Goal: Transaction & Acquisition: Purchase product/service

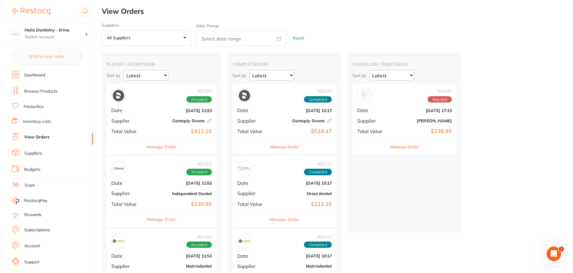
click at [73, 40] on div "Helix Dentistry - Erina Switch account" at bounding box center [46, 34] width 93 height 22
click at [57, 51] on h4 "Helix Dentristry - Long Jetty" at bounding box center [57, 52] width 62 height 6
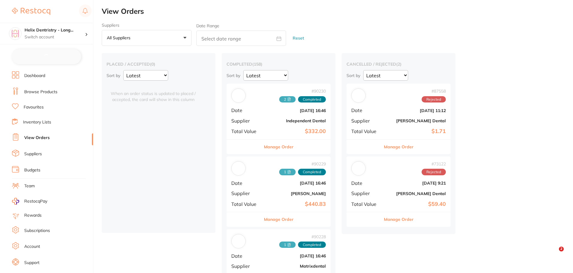
checkbox input "false"
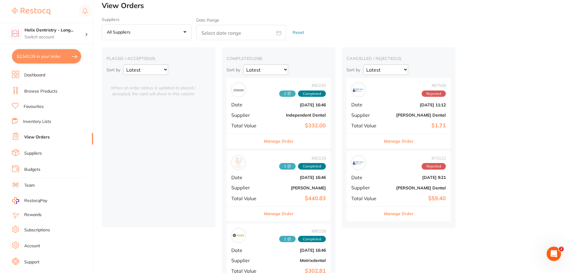
scroll to position [7, 0]
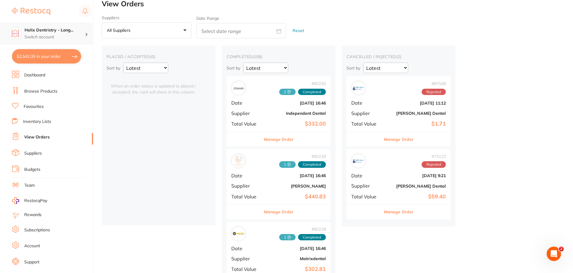
click at [55, 34] on p "Switch account" at bounding box center [55, 37] width 60 height 6
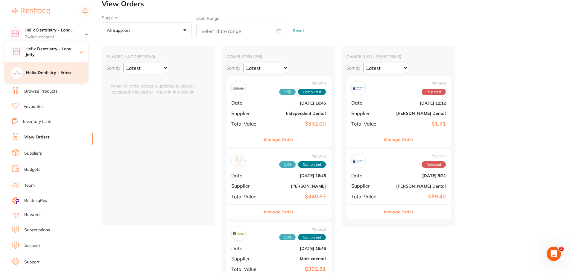
click at [57, 71] on h4 "Helix Dentistry - Erina" at bounding box center [57, 73] width 62 height 6
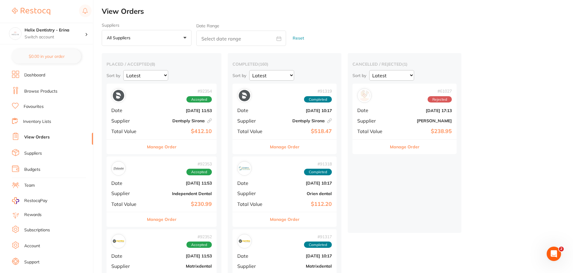
click at [167, 144] on button "Manage Order" at bounding box center [162, 146] width 30 height 14
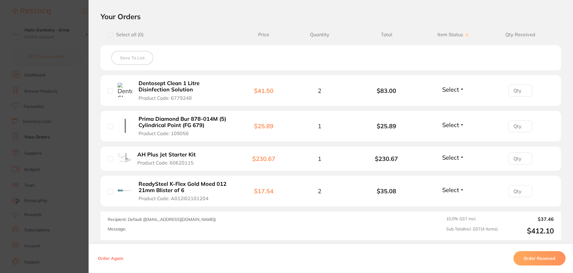
scroll to position [142, 0]
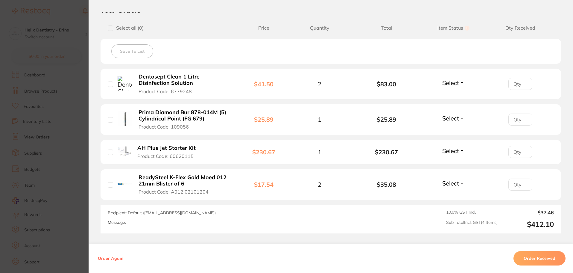
click at [80, 187] on section "Order ID: Restocq- 92354 Linked Order Order Information Accepted Order Order Da…" at bounding box center [286, 136] width 573 height 273
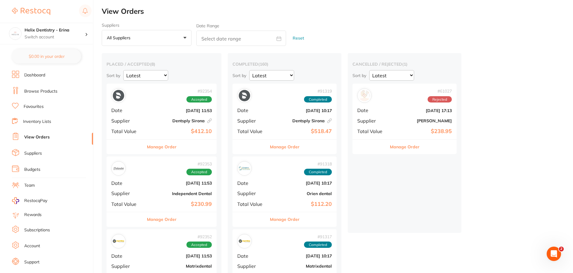
click at [48, 16] on link at bounding box center [31, 11] width 38 height 14
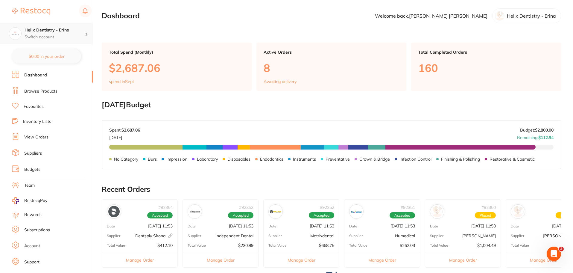
click at [74, 35] on p "Switch account" at bounding box center [55, 37] width 60 height 6
click at [59, 43] on div "Helix Dentristry - Long Jetty" at bounding box center [46, 51] width 84 height 21
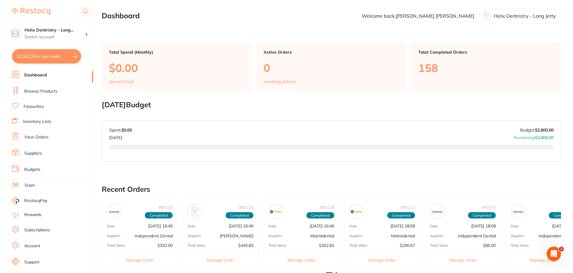
click at [67, 52] on button "$2,542.35 in your order" at bounding box center [46, 56] width 69 height 14
checkbox input "true"
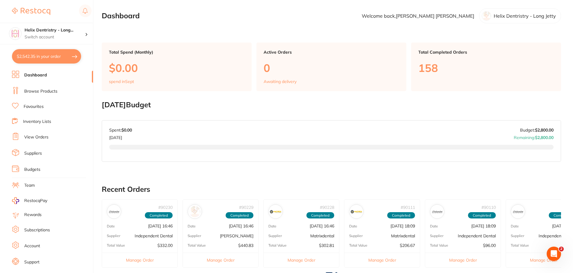
checkbox input "true"
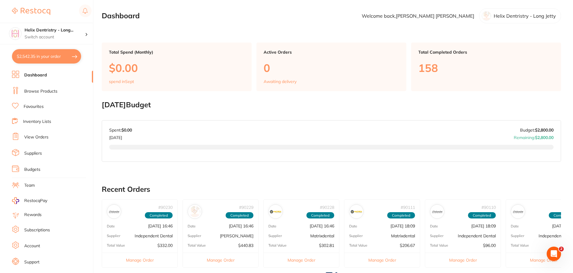
checkbox input "true"
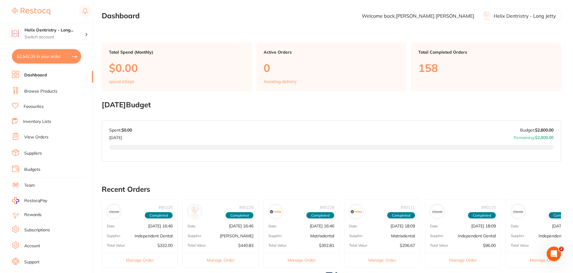
checkbox input "true"
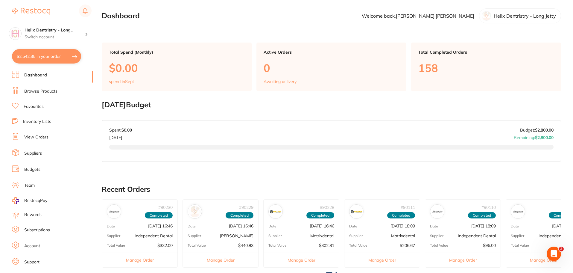
checkbox input "true"
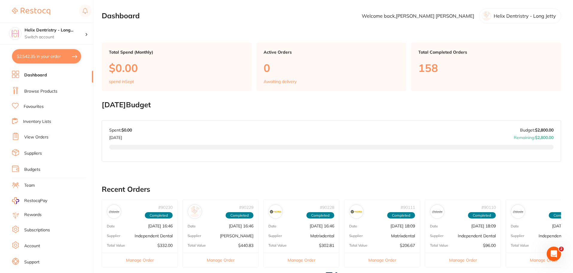
checkbox input "true"
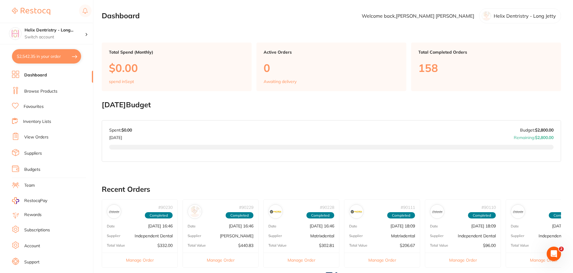
checkbox input "true"
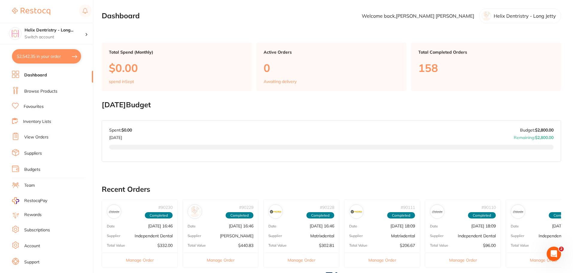
checkbox input "true"
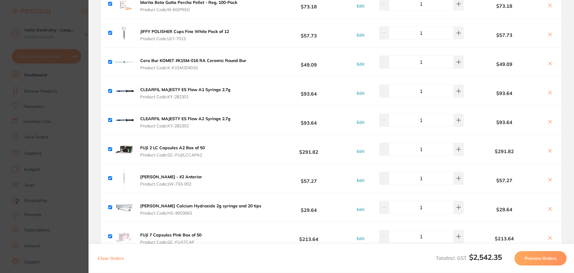
scroll to position [1114, 0]
click at [67, 89] on section "Update RRP Set your pre negotiated price for this item. Item Agreed RRP (excl. …" at bounding box center [287, 136] width 574 height 273
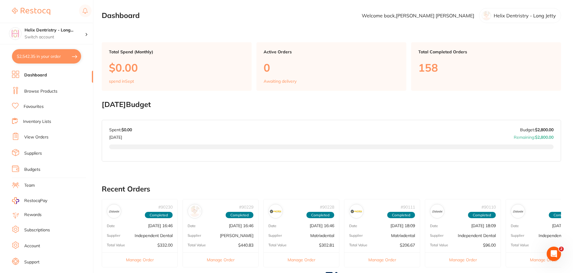
scroll to position [0, 0]
click at [46, 89] on link "Browse Products" at bounding box center [40, 91] width 33 height 6
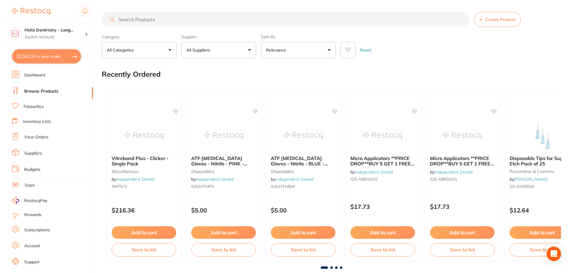
click at [156, 18] on input "search" at bounding box center [285, 19] width 367 height 15
click at [154, 18] on input "search" at bounding box center [285, 19] width 367 height 15
type input "6 K file"
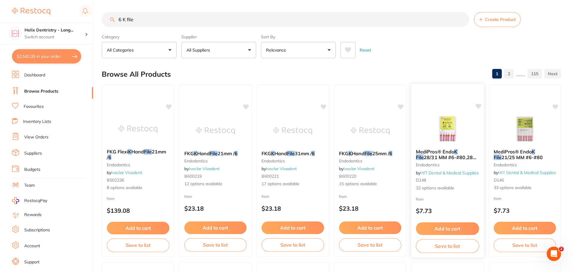
click at [454, 126] on img at bounding box center [447, 129] width 39 height 30
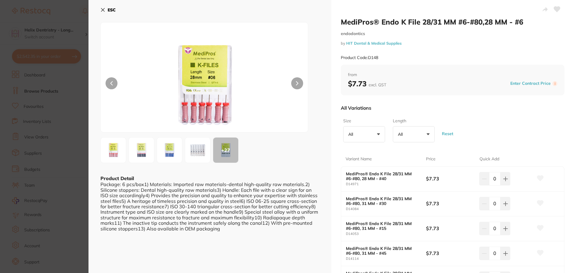
click at [381, 136] on button "All +0" at bounding box center [364, 134] width 42 height 16
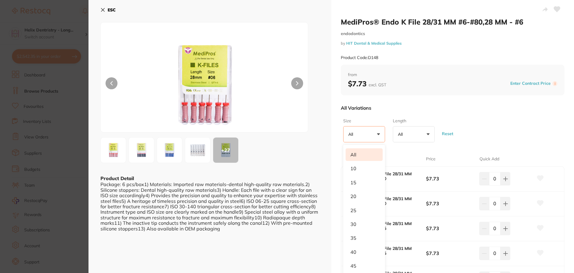
click at [378, 136] on button "All +0" at bounding box center [364, 134] width 42 height 16
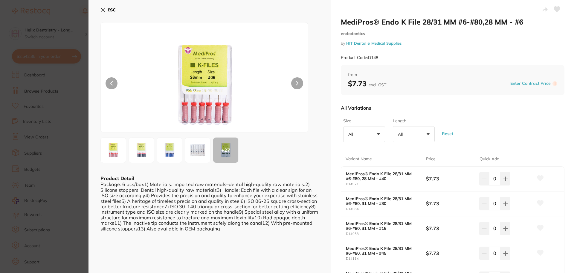
click at [378, 136] on button "All +0" at bounding box center [364, 134] width 42 height 16
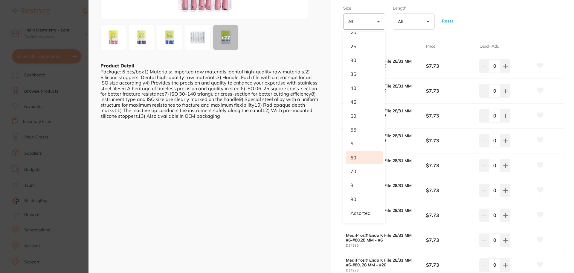
scroll to position [150, 0]
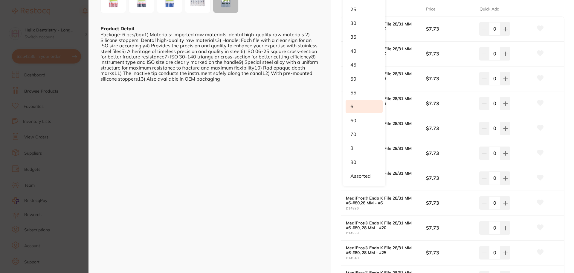
click at [354, 107] on li "6" at bounding box center [364, 106] width 37 height 13
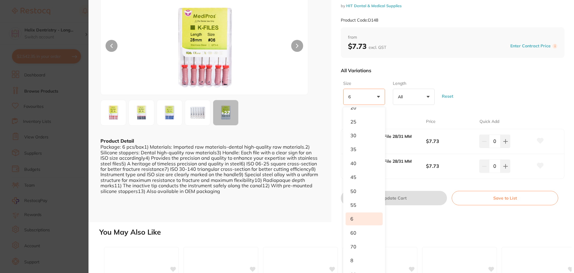
scroll to position [0, 0]
click at [456, 120] on div "Price" at bounding box center [453, 121] width 54 height 14
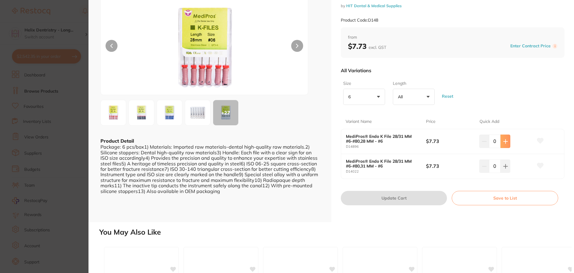
click at [503, 145] on button at bounding box center [506, 140] width 10 height 13
type input "1"
click at [421, 195] on button "Update Cart" at bounding box center [394, 198] width 106 height 14
checkbox input "false"
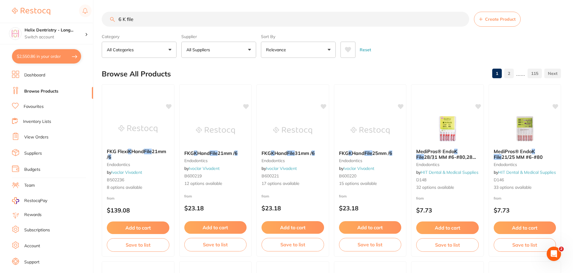
scroll to position [1143, 0]
click at [429, 144] on div "MediPros® Endo K File 28/31 MM #6-#80,28 MM - # 6 endodontics by HIT Dental & M…" at bounding box center [447, 170] width 73 height 52
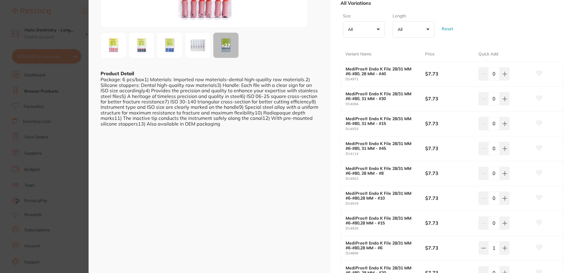
click at [67, 138] on section "MediPros® Endo K File 28/31 MM #6-#80,28 MM - #6 endodontics by HIT Dental & Me…" at bounding box center [286, 136] width 573 height 273
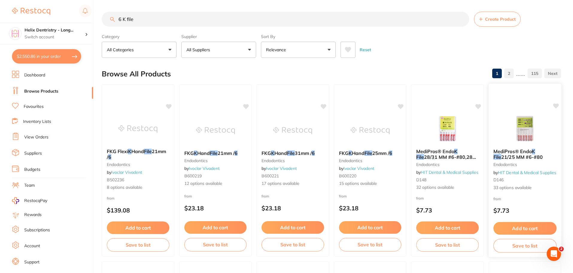
click at [514, 148] on span "MediPros® Endo" at bounding box center [512, 151] width 38 height 6
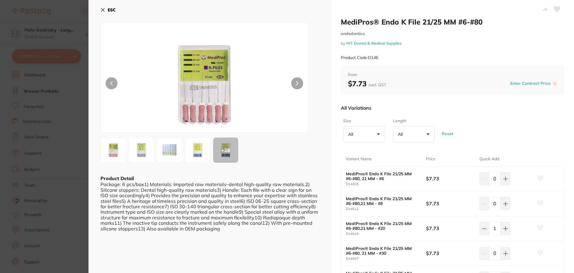
click at [368, 130] on button "All +0" at bounding box center [364, 134] width 42 height 16
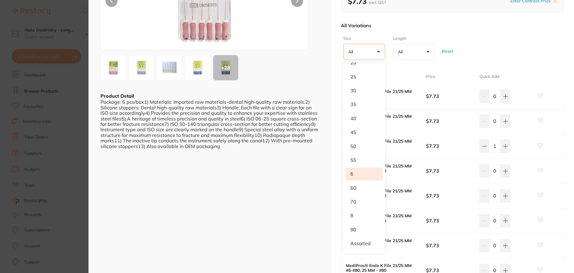
click at [354, 175] on li "6" at bounding box center [364, 173] width 37 height 13
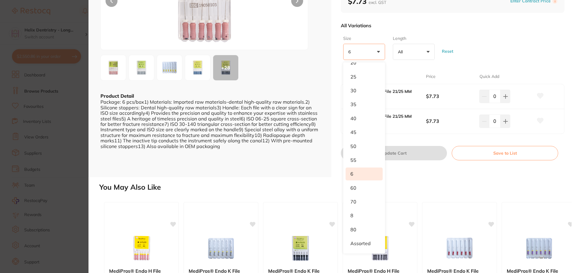
click at [468, 182] on div "MediPros® Endo K File 21/25 MM #6-#80 endodontics by HIT Dental & Medical Suppl…" at bounding box center [332, 136] width 486 height 273
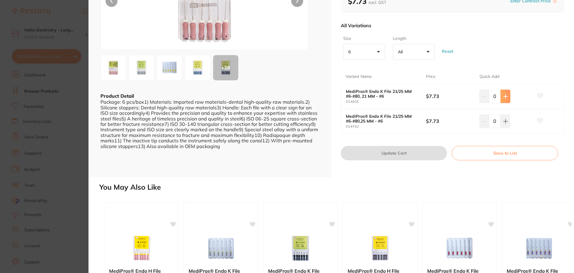
click at [503, 99] on button at bounding box center [506, 95] width 10 height 13
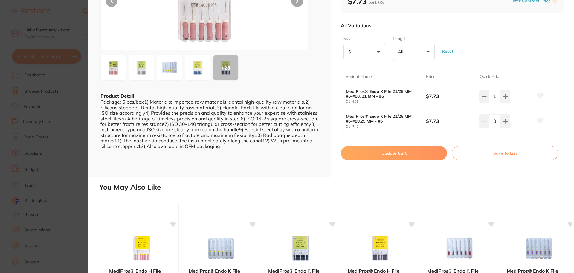
click at [381, 56] on button "6 +0" at bounding box center [364, 52] width 42 height 16
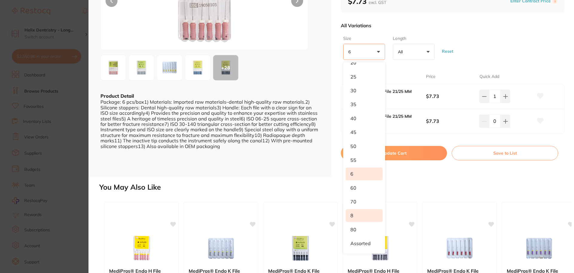
click at [364, 210] on li "8" at bounding box center [364, 215] width 37 height 13
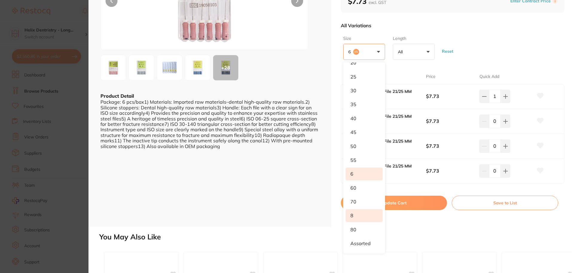
click at [357, 211] on li "8" at bounding box center [364, 215] width 37 height 13
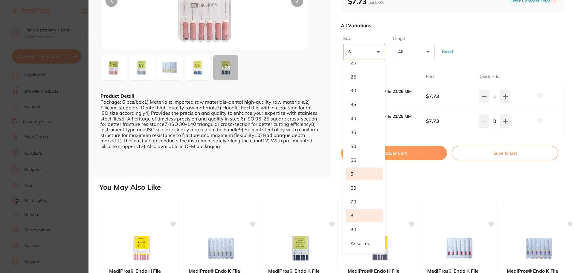
click at [352, 215] on li "8" at bounding box center [364, 215] width 37 height 13
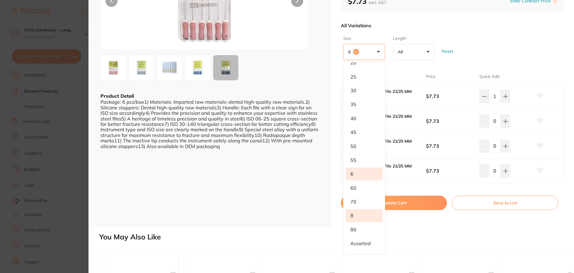
click at [352, 215] on li "8" at bounding box center [364, 215] width 37 height 13
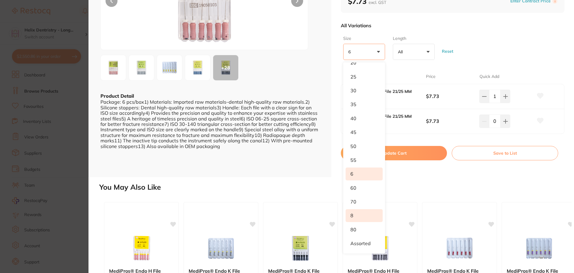
click at [349, 214] on li "8" at bounding box center [364, 215] width 37 height 13
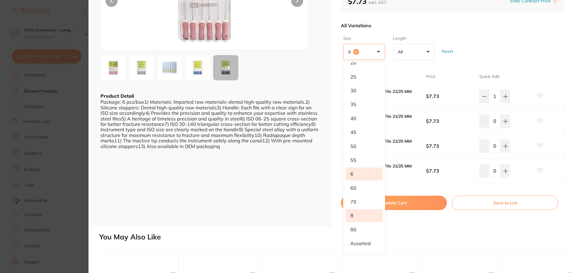
click at [487, 48] on div "Size 6 +1 All 10 15 20 25 30 35 40 45 50 55 6 60 70 8 80 Assorted Length All +0…" at bounding box center [453, 47] width 224 height 29
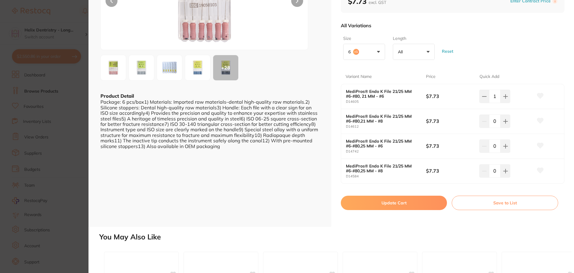
click at [384, 51] on button "6 +1" at bounding box center [364, 52] width 42 height 16
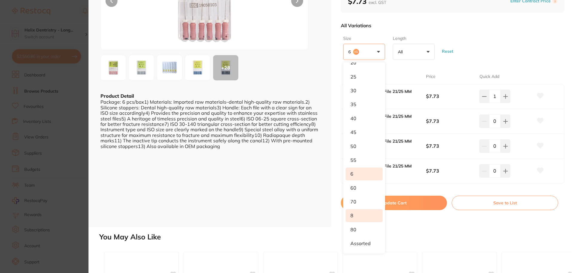
click at [366, 168] on li "6" at bounding box center [364, 173] width 37 height 13
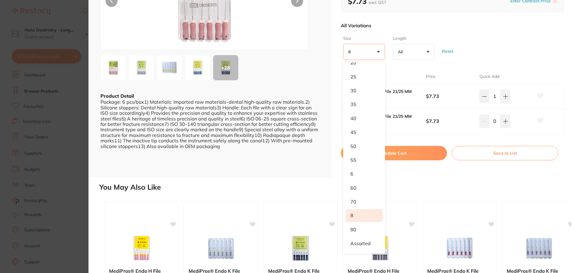
click at [466, 34] on div "Size 8 +0 All 10 15 20 25 30 35 40 45 50 55 6 60 70 8 80 Assorted Length All +0…" at bounding box center [453, 47] width 224 height 29
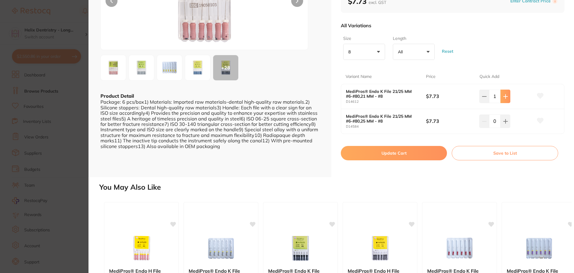
click at [505, 101] on button at bounding box center [506, 95] width 10 height 13
click at [482, 98] on icon at bounding box center [484, 96] width 5 height 5
type input "1"
click at [373, 52] on button "8 +0" at bounding box center [364, 52] width 42 height 16
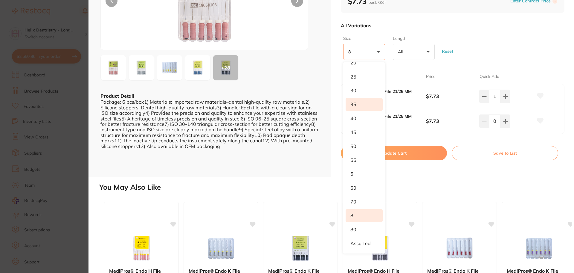
click at [354, 104] on li "35" at bounding box center [364, 104] width 37 height 13
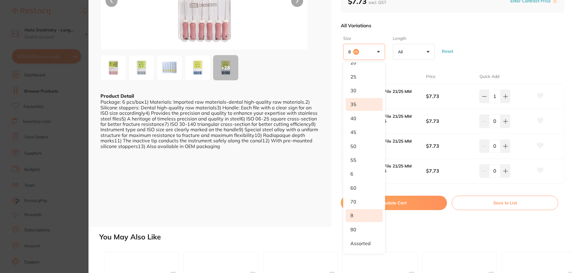
click at [376, 54] on button "8 +1" at bounding box center [364, 52] width 42 height 16
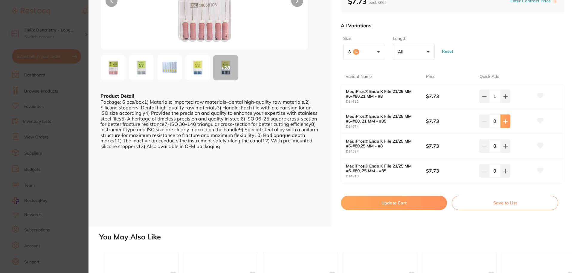
click at [505, 124] on button at bounding box center [506, 120] width 10 height 13
type input "1"
click at [505, 175] on button at bounding box center [506, 170] width 10 height 13
type input "1"
click at [411, 208] on button "Update Cart" at bounding box center [394, 202] width 106 height 14
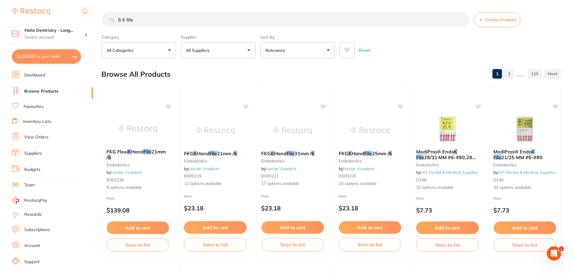
scroll to position [1259, 0]
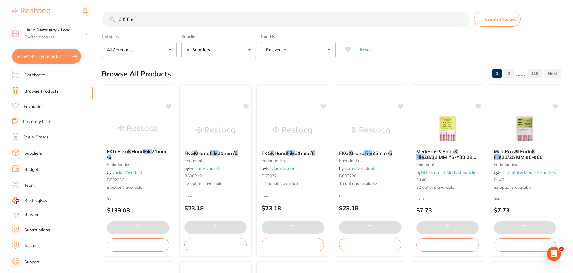
click at [63, 58] on button "$2,584.87 in your order" at bounding box center [46, 56] width 69 height 14
checkbox input "true"
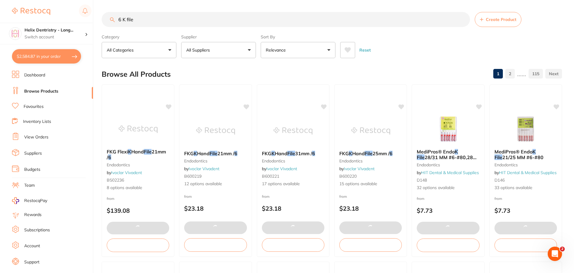
checkbox input "true"
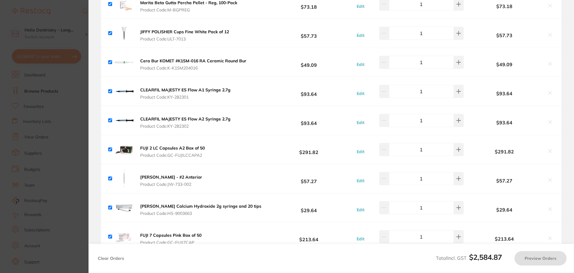
checkbox input "true"
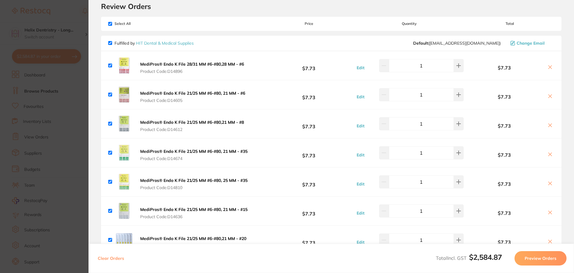
scroll to position [45, 0]
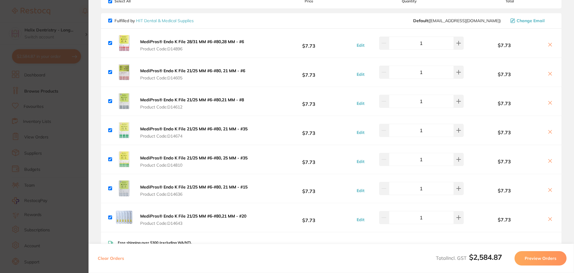
click at [66, 129] on section "Update RRP Set your pre negotiated price for this item. Item Agreed RRP (excl. …" at bounding box center [287, 136] width 574 height 273
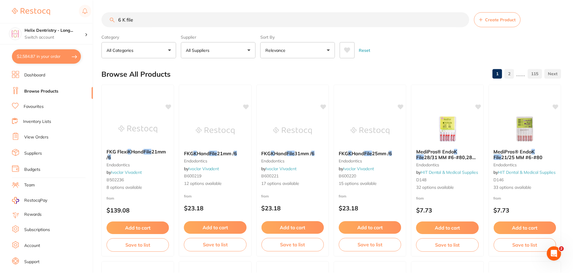
scroll to position [0, 0]
click at [73, 38] on p "Switch account" at bounding box center [55, 37] width 60 height 6
click at [80, 133] on li "View Orders" at bounding box center [52, 137] width 81 height 9
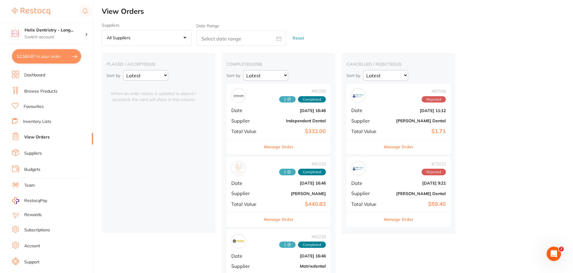
click at [60, 59] on button "$2,584.87 in your order" at bounding box center [46, 56] width 69 height 14
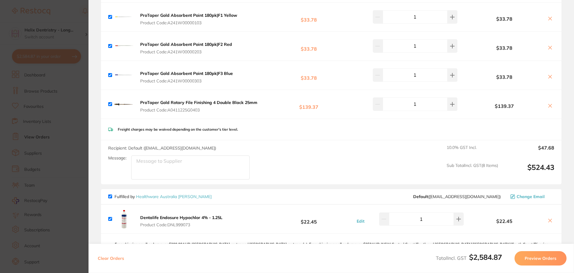
scroll to position [920, 0]
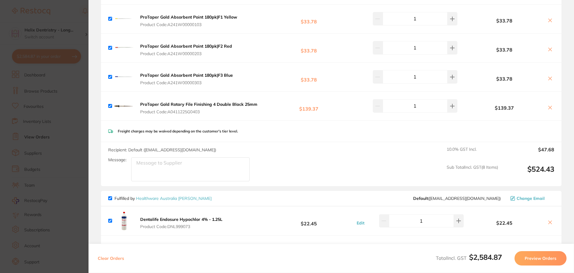
click at [91, 95] on section "Review Orders Your orders are being processed and we will notify you once we ha…" at bounding box center [332, 136] width 486 height 273
click at [74, 73] on section "Update RRP Set your pre negotiated price for this item. Item Agreed RRP (excl. …" at bounding box center [287, 136] width 574 height 273
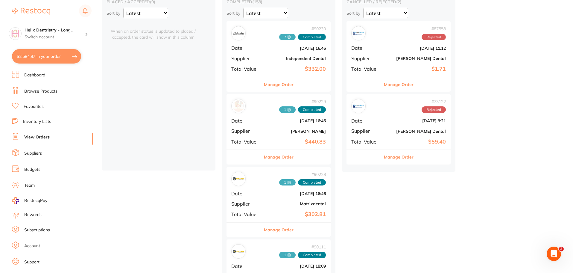
scroll to position [0, 0]
